Goal: Use online tool/utility

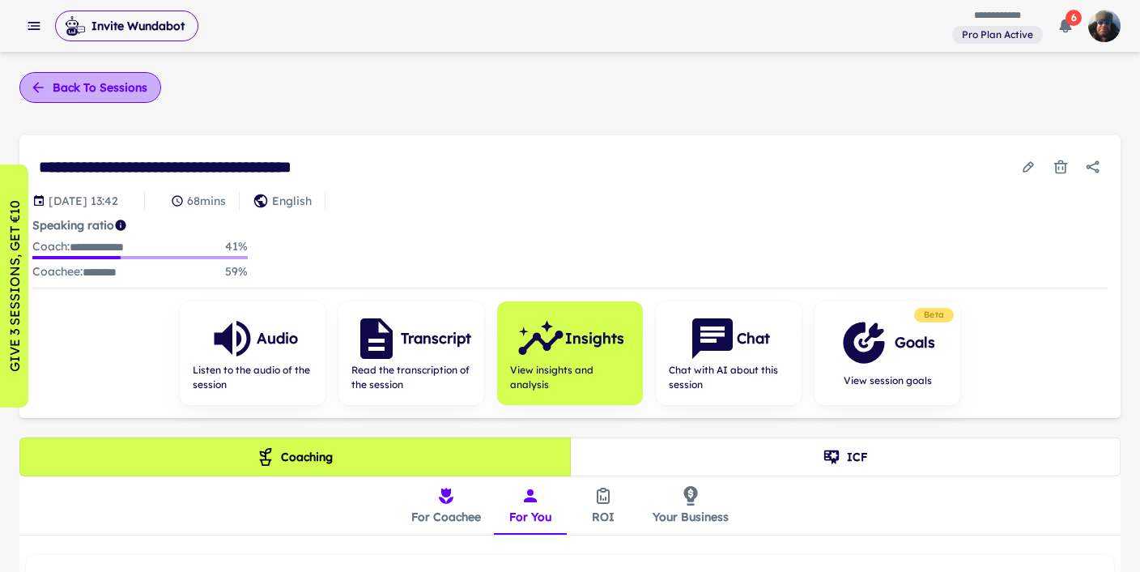
click at [85, 88] on button "Back to sessions" at bounding box center [90, 87] width 142 height 31
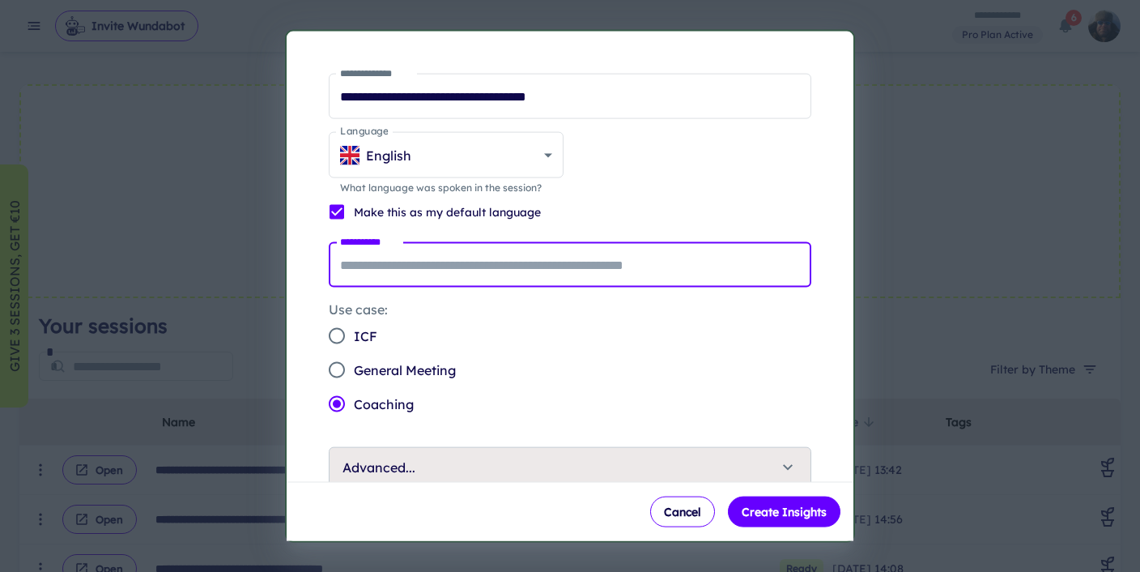
click at [377, 265] on input "**********" at bounding box center [570, 264] width 483 height 45
type input "********"
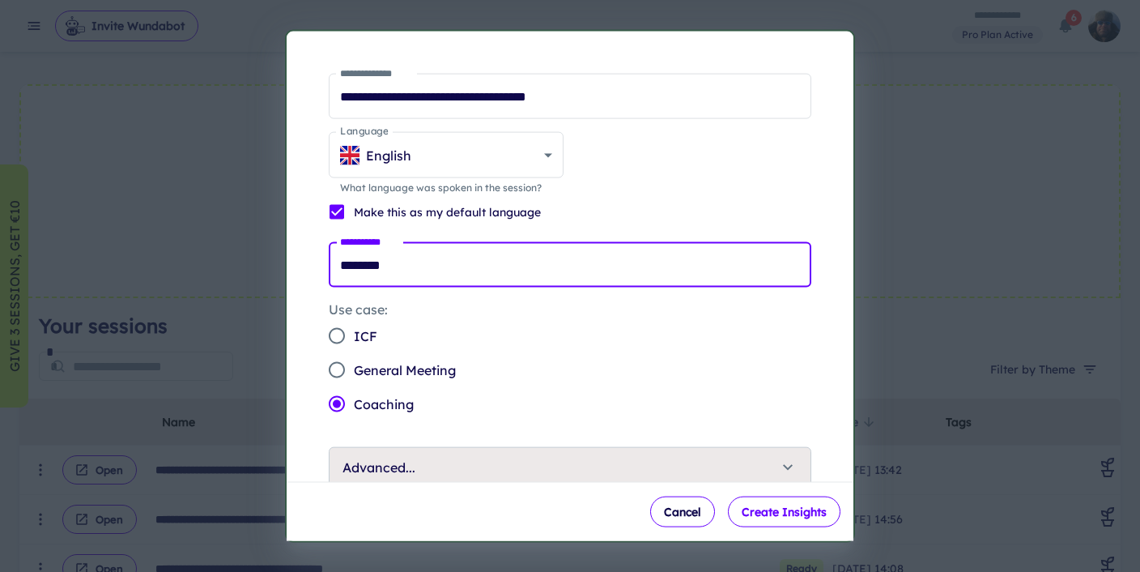
click at [799, 509] on button "Create Insights" at bounding box center [784, 511] width 113 height 31
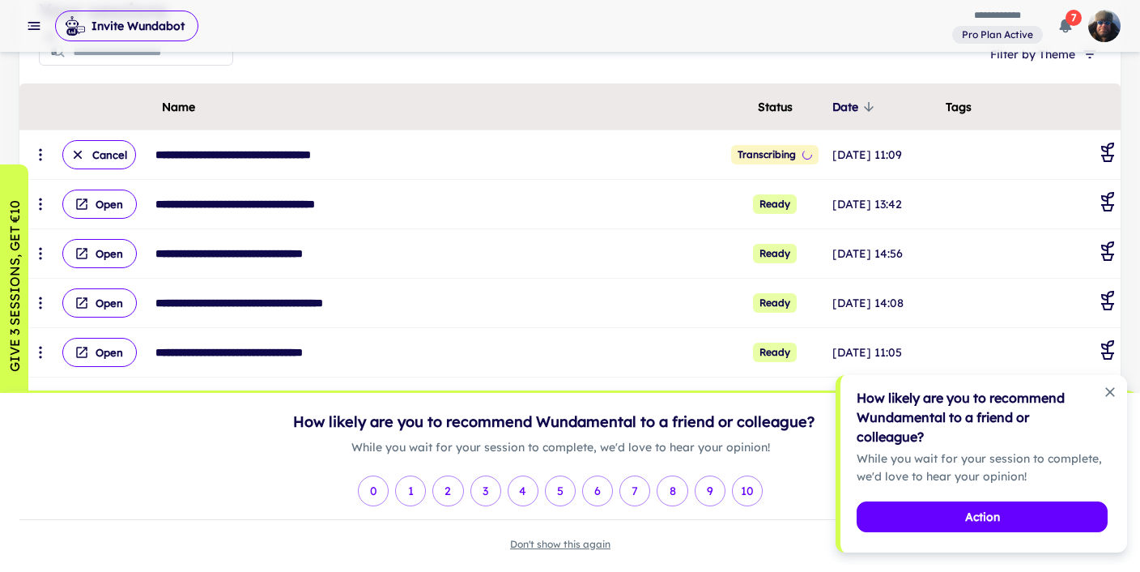
scroll to position [254, 0]
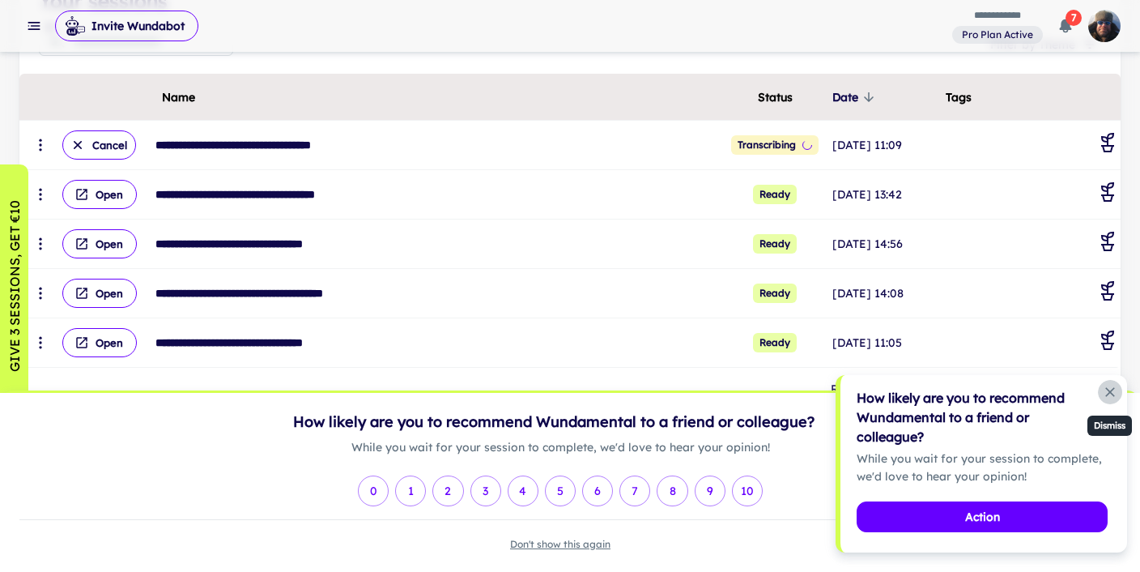
click at [1109, 390] on icon "Dismiss notification" at bounding box center [1111, 392] width 10 height 10
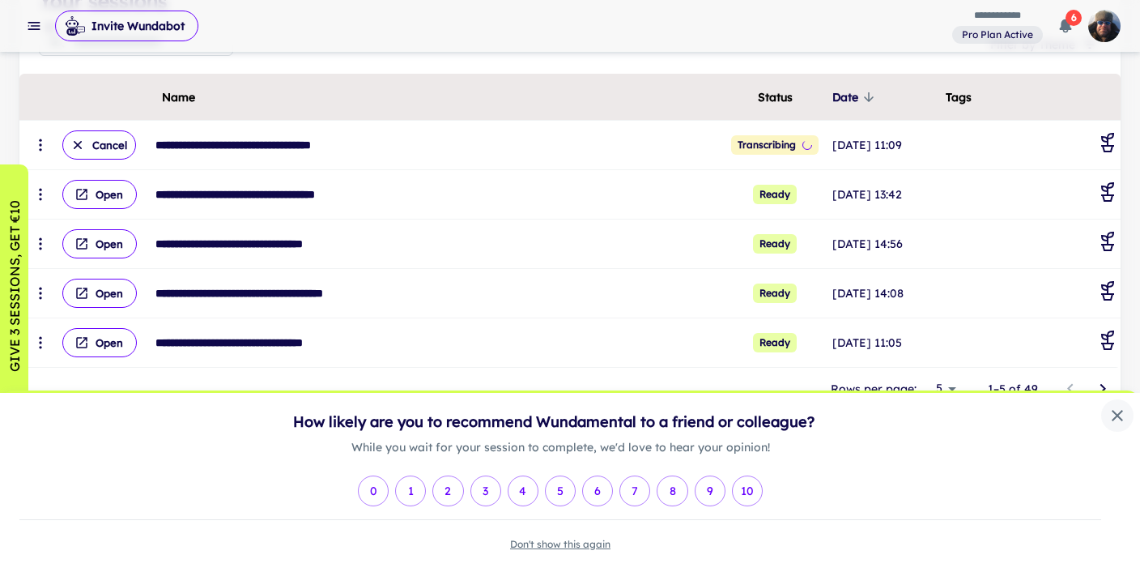
click at [1115, 413] on icon "close" at bounding box center [1117, 415] width 11 height 11
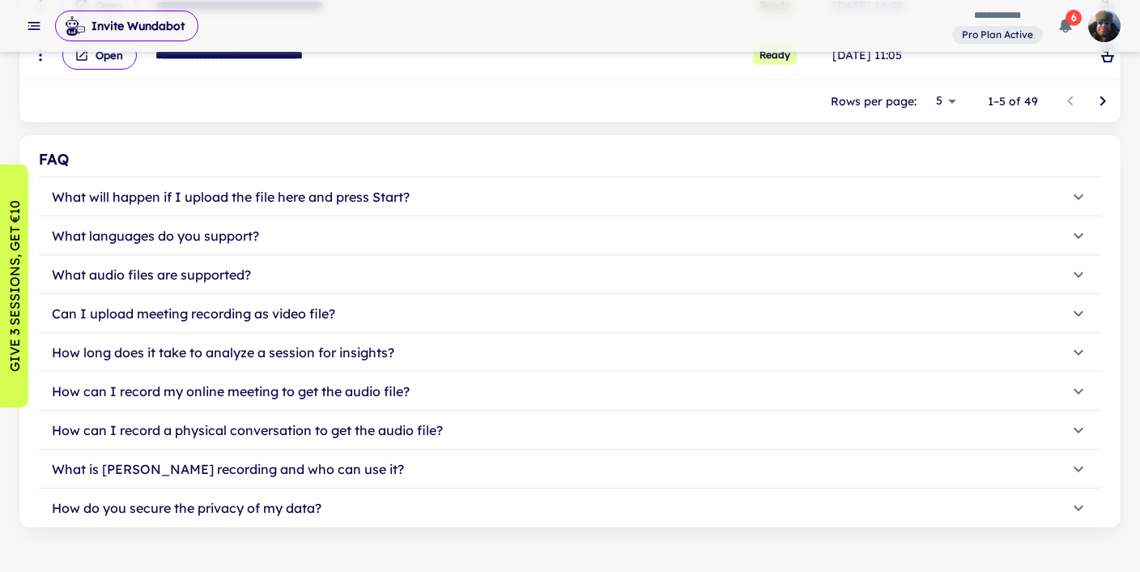
scroll to position [562, 0]
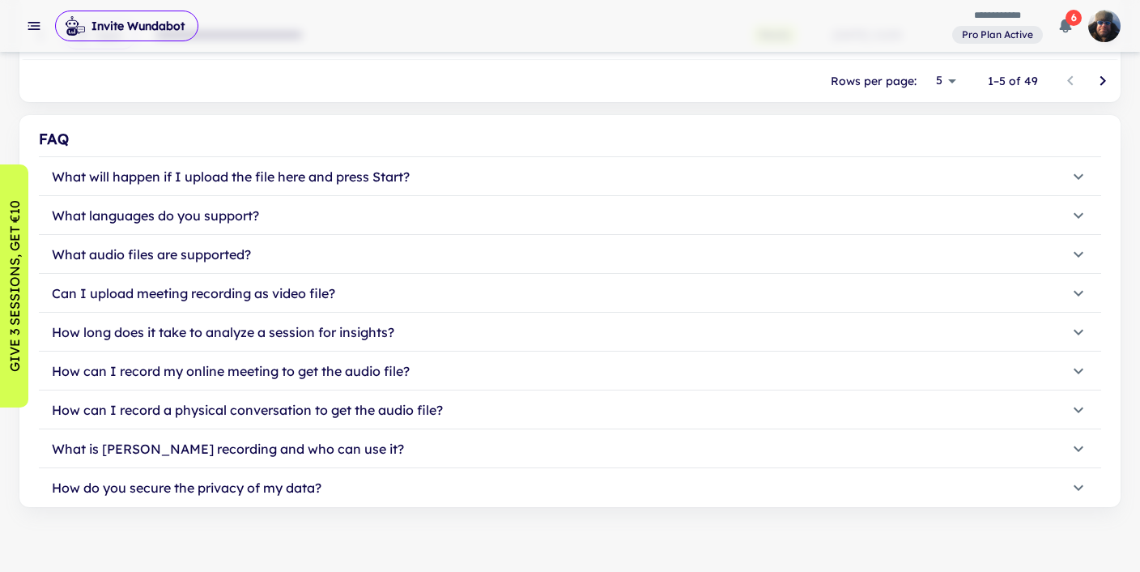
click at [1079, 488] on icon "button" at bounding box center [1078, 487] width 19 height 19
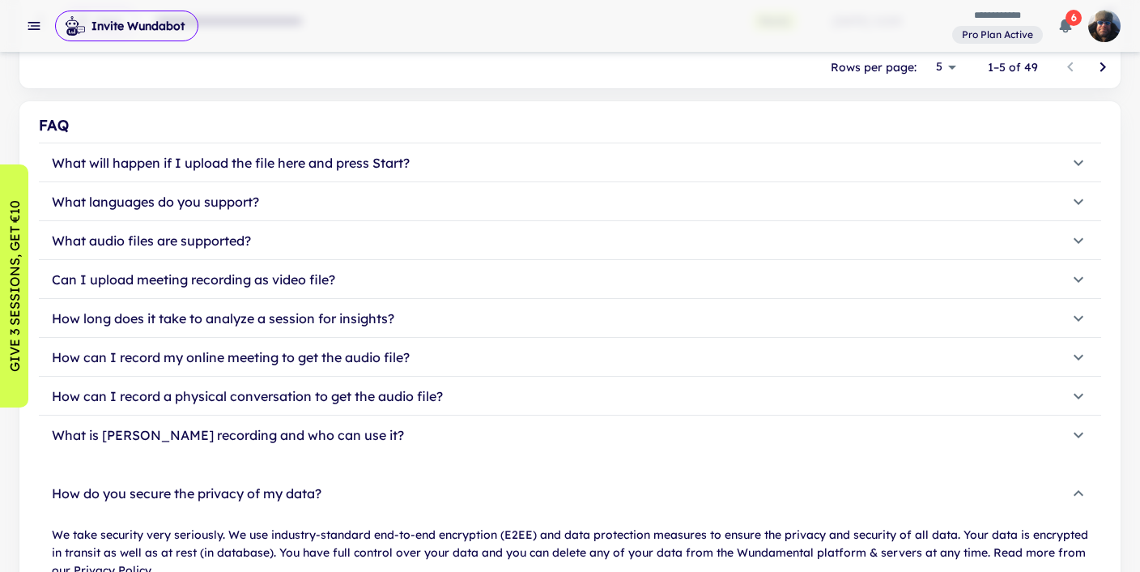
scroll to position [575, 0]
click at [1079, 434] on icon "button" at bounding box center [1078, 435] width 19 height 19
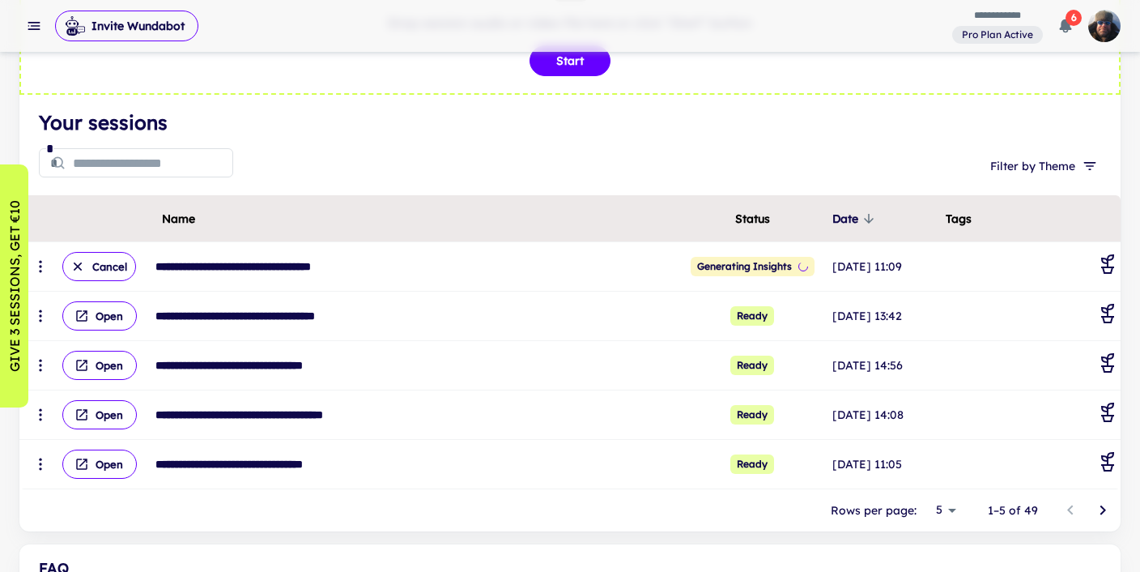
scroll to position [130, 0]
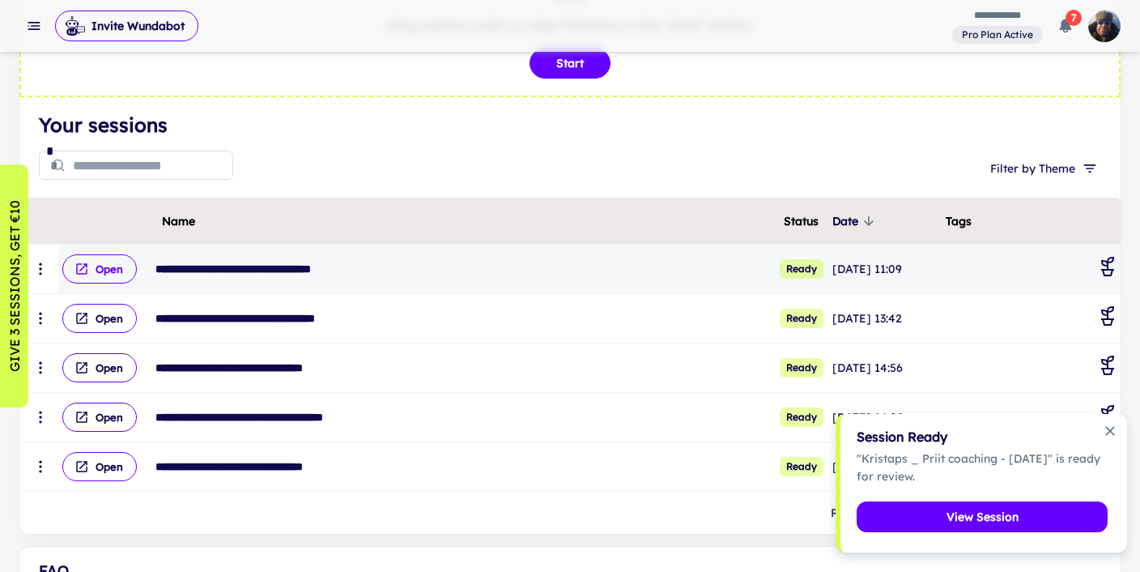
click at [99, 272] on button "Open" at bounding box center [99, 268] width 75 height 29
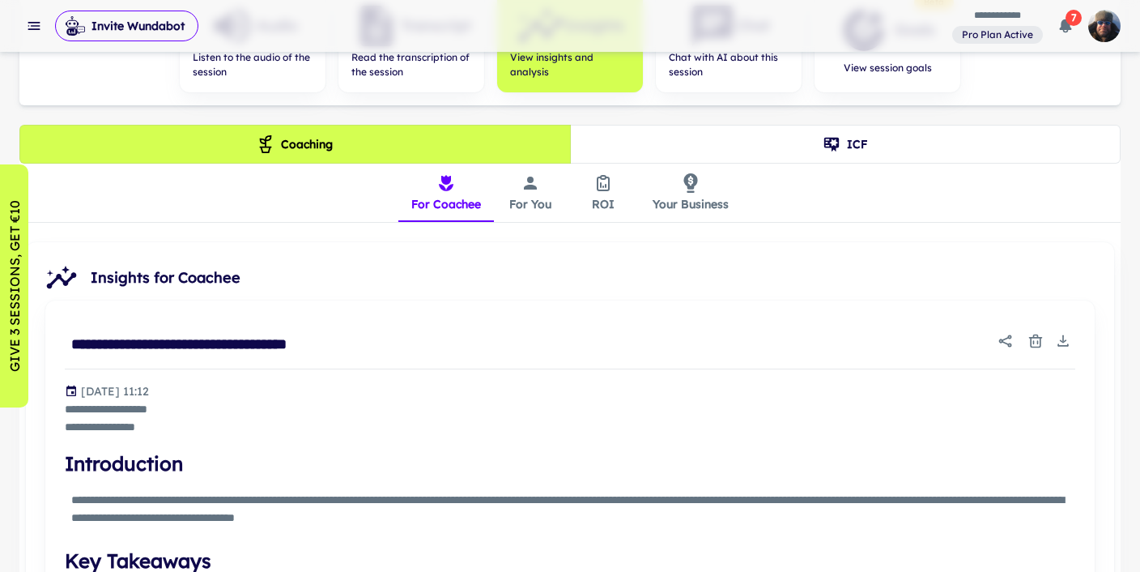
scroll to position [326, 0]
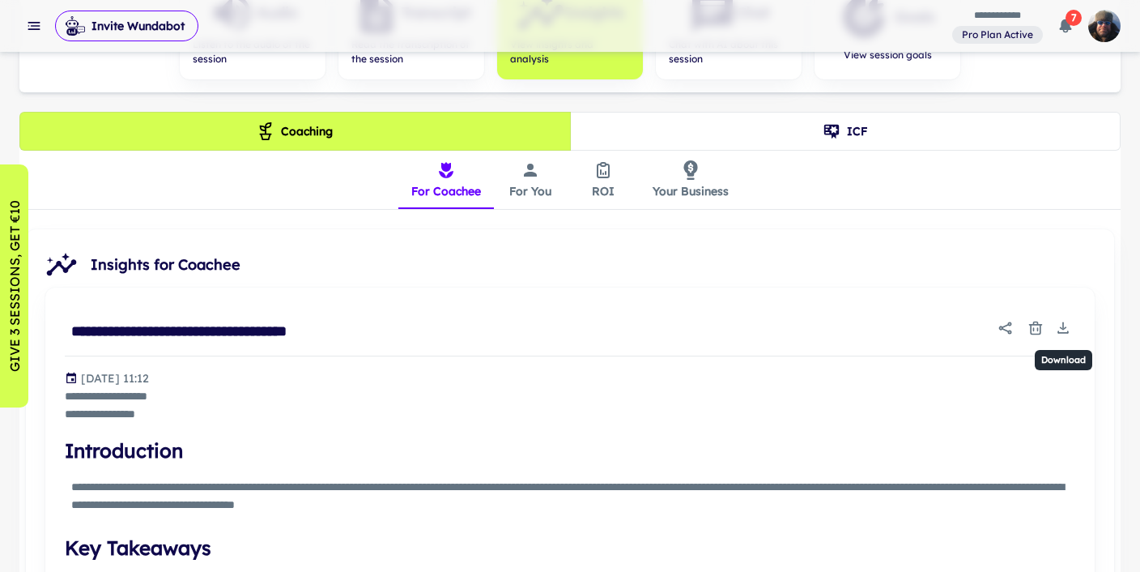
click at [1067, 322] on icon "Download" at bounding box center [1063, 328] width 16 height 16
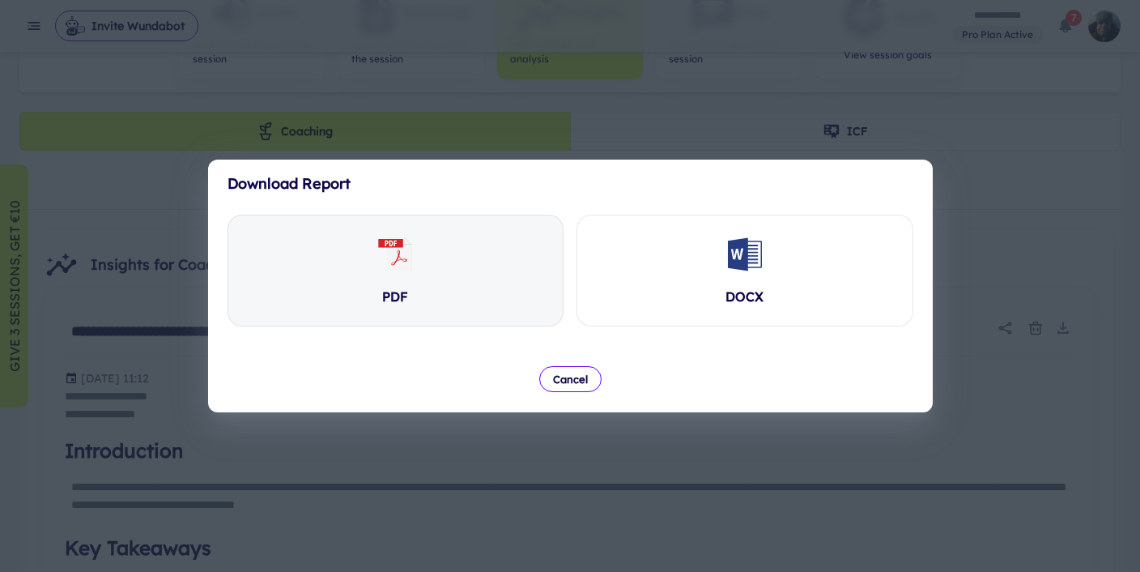
click at [400, 258] on icon at bounding box center [399, 256] width 15 height 15
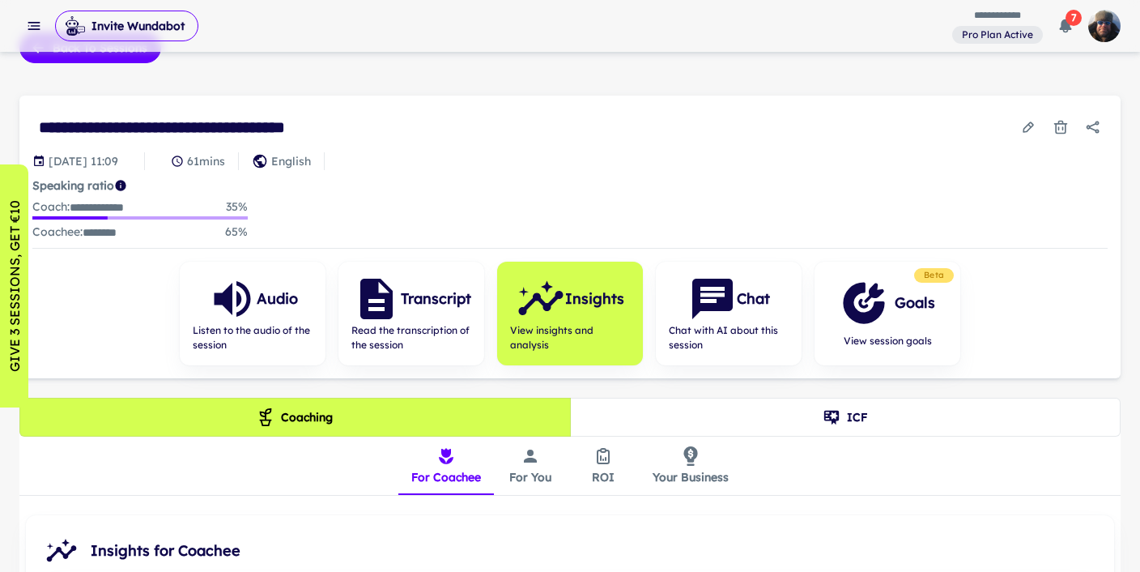
scroll to position [0, 0]
